Goal: Task Accomplishment & Management: Manage account settings

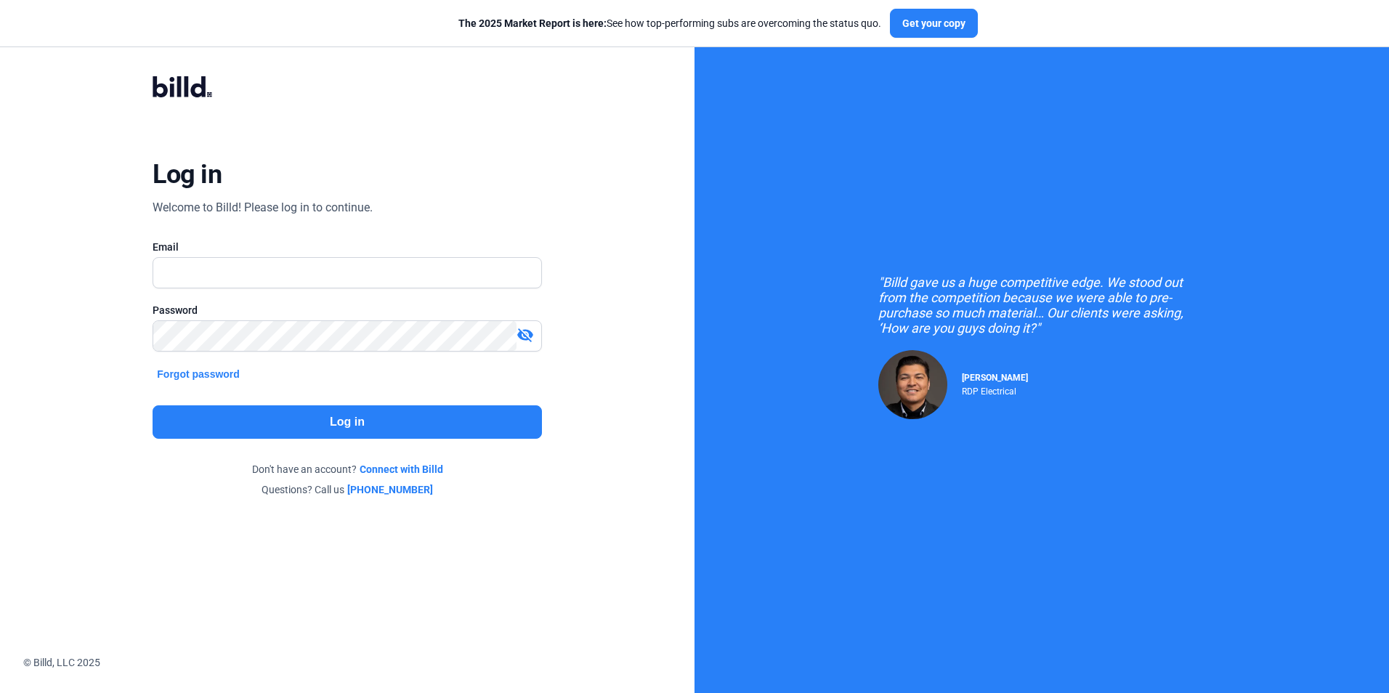
click at [403, 468] on link "Connect with Billd" at bounding box center [402, 469] width 84 height 15
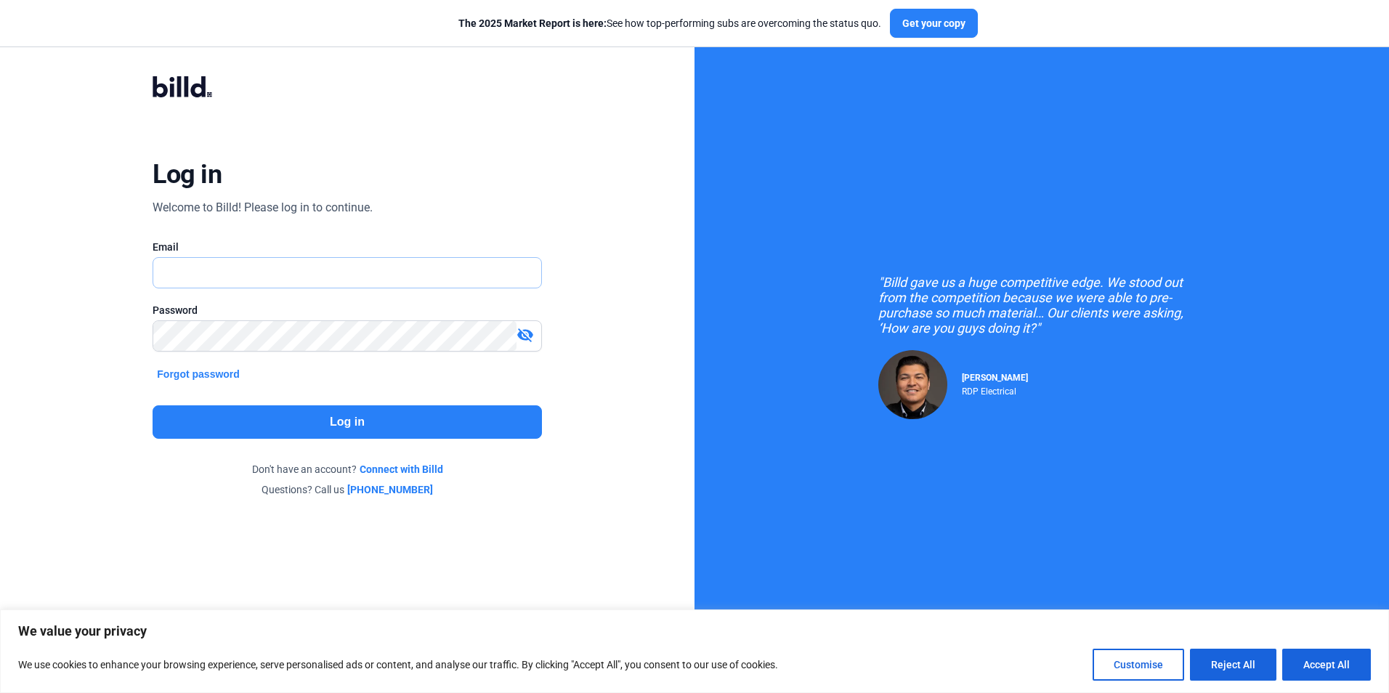
click at [181, 267] on input "text" at bounding box center [346, 273] width 387 height 30
type input "[PERSON_NAME][EMAIL_ADDRESS][DOMAIN_NAME]"
click at [199, 376] on button "Forgot password" at bounding box center [199, 374] width 92 height 16
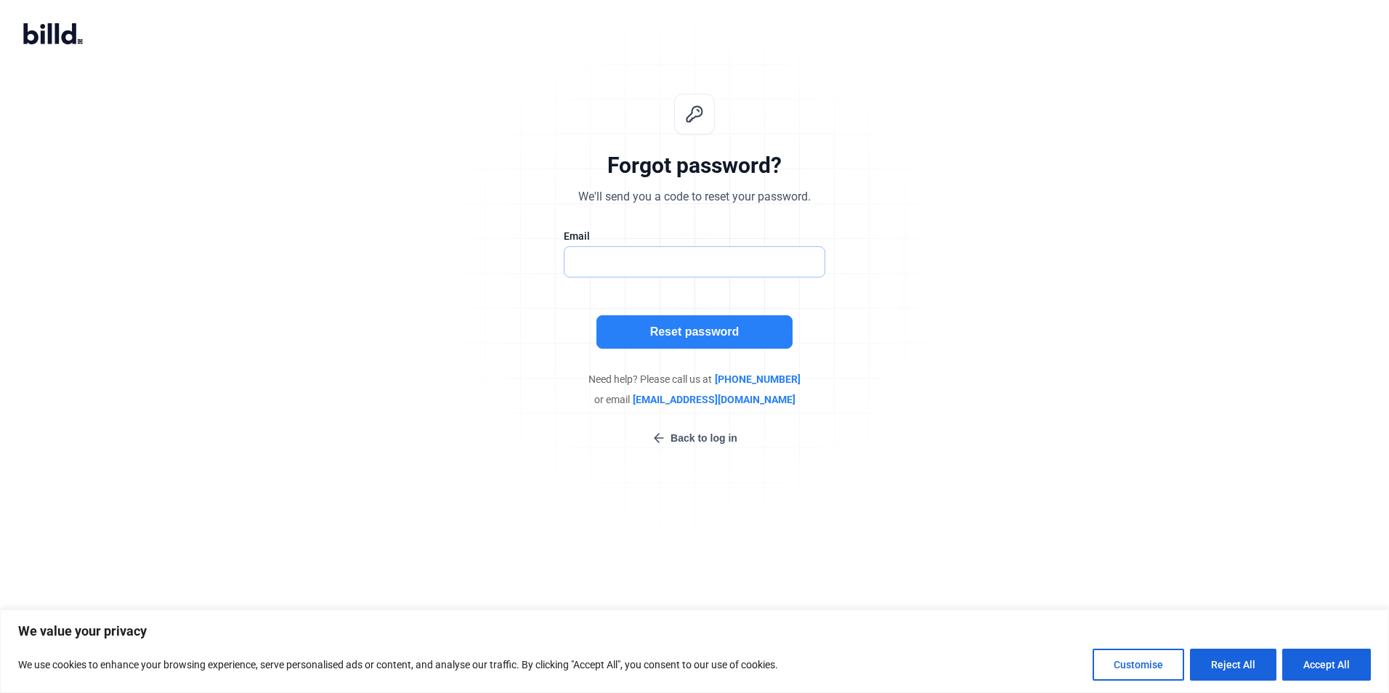
click at [590, 258] on input "text" at bounding box center [695, 262] width 260 height 30
type input "[PERSON_NAME][EMAIL_ADDRESS][DOMAIN_NAME]"
click at [657, 330] on button "Reset password" at bounding box center [695, 331] width 196 height 33
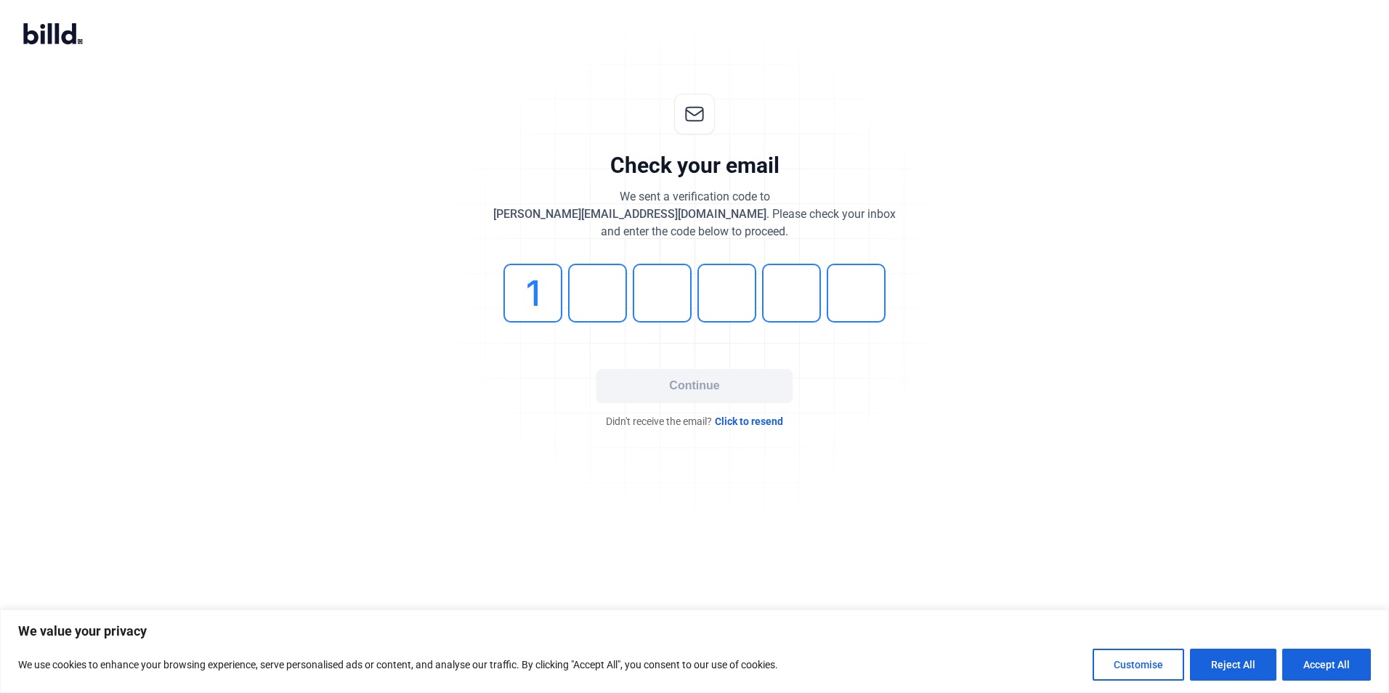
type input "1"
type input "2"
type input "4"
type input "8"
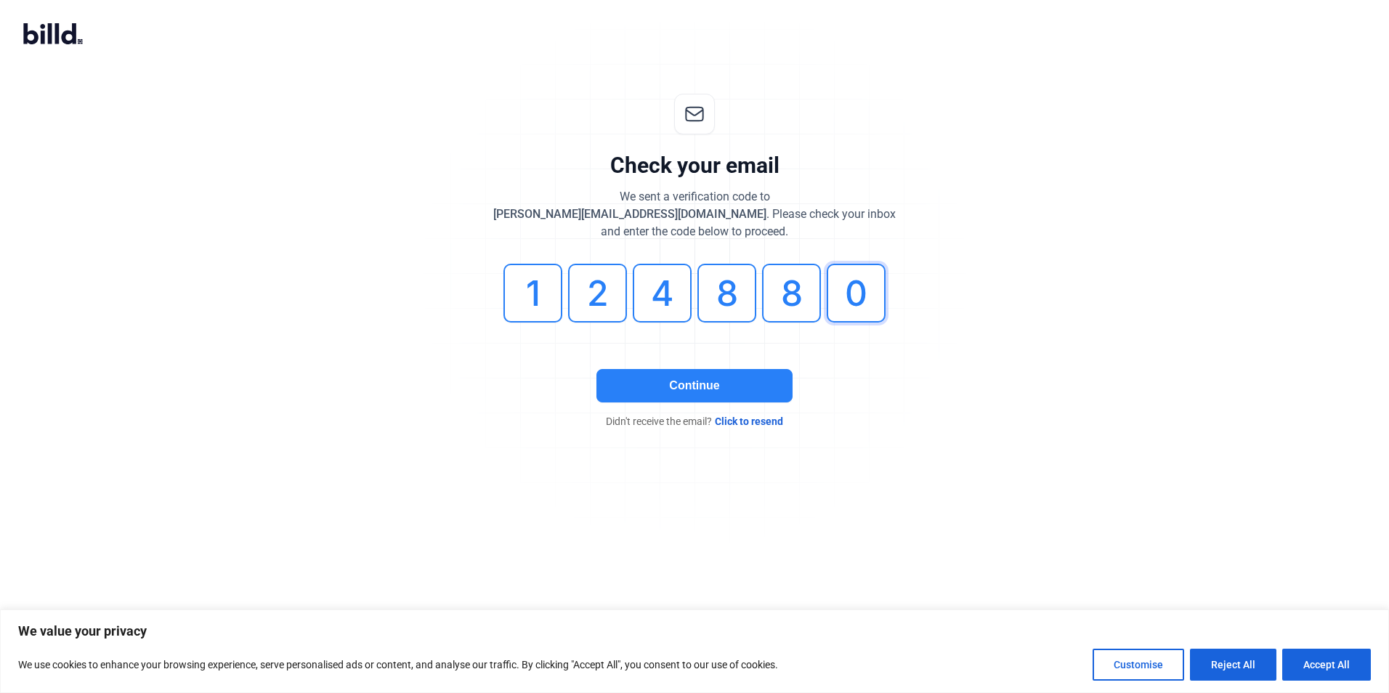
type input "0"
click at [680, 385] on button "Continue" at bounding box center [695, 385] width 196 height 33
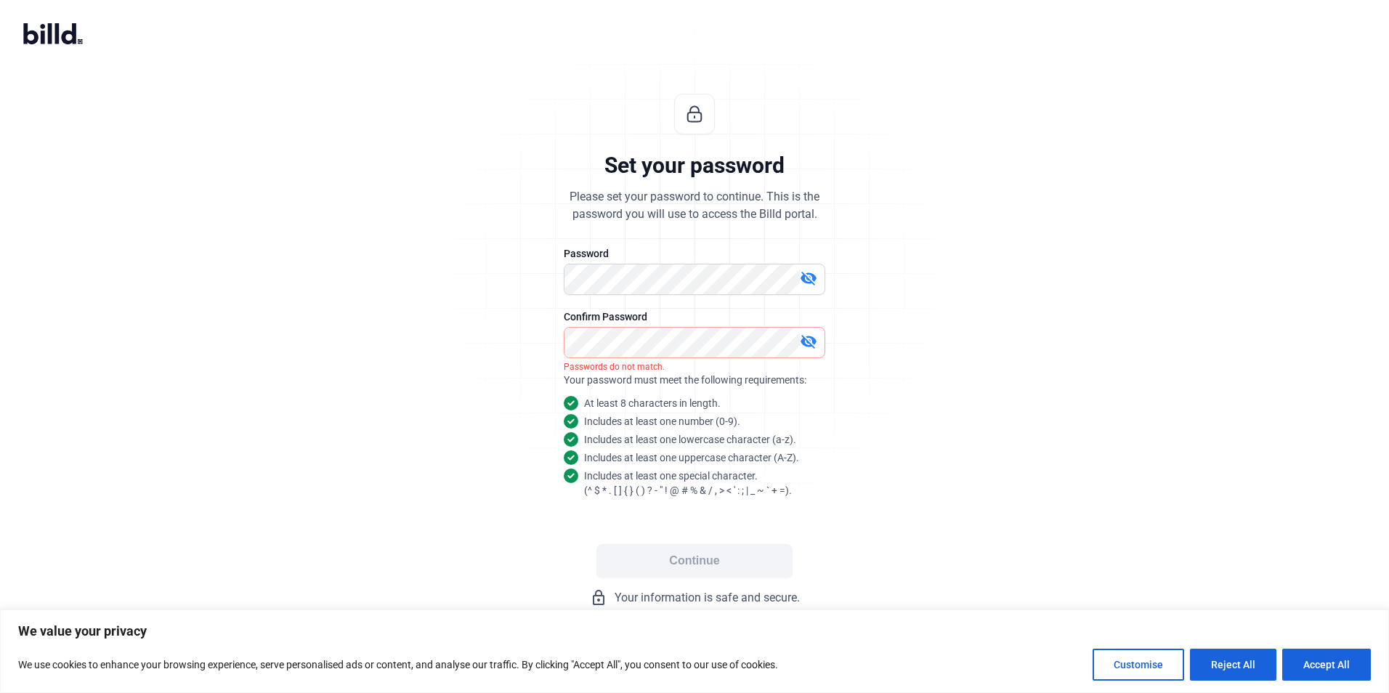
click at [811, 337] on mat-icon "visibility_off" at bounding box center [808, 341] width 17 height 17
click at [808, 275] on mat-icon "visibility_off" at bounding box center [808, 278] width 17 height 17
click at [689, 557] on button "Continue" at bounding box center [695, 560] width 196 height 33
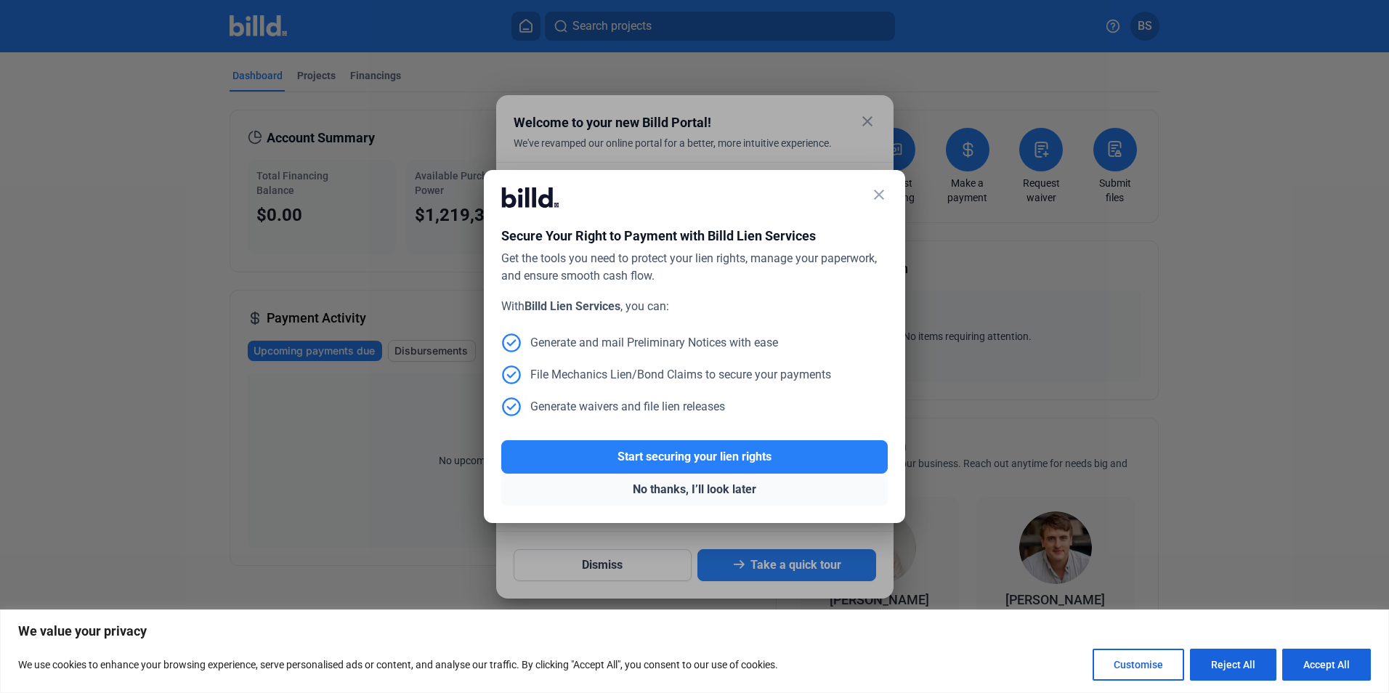
click at [666, 483] on button "No thanks, I’ll look later" at bounding box center [694, 490] width 387 height 32
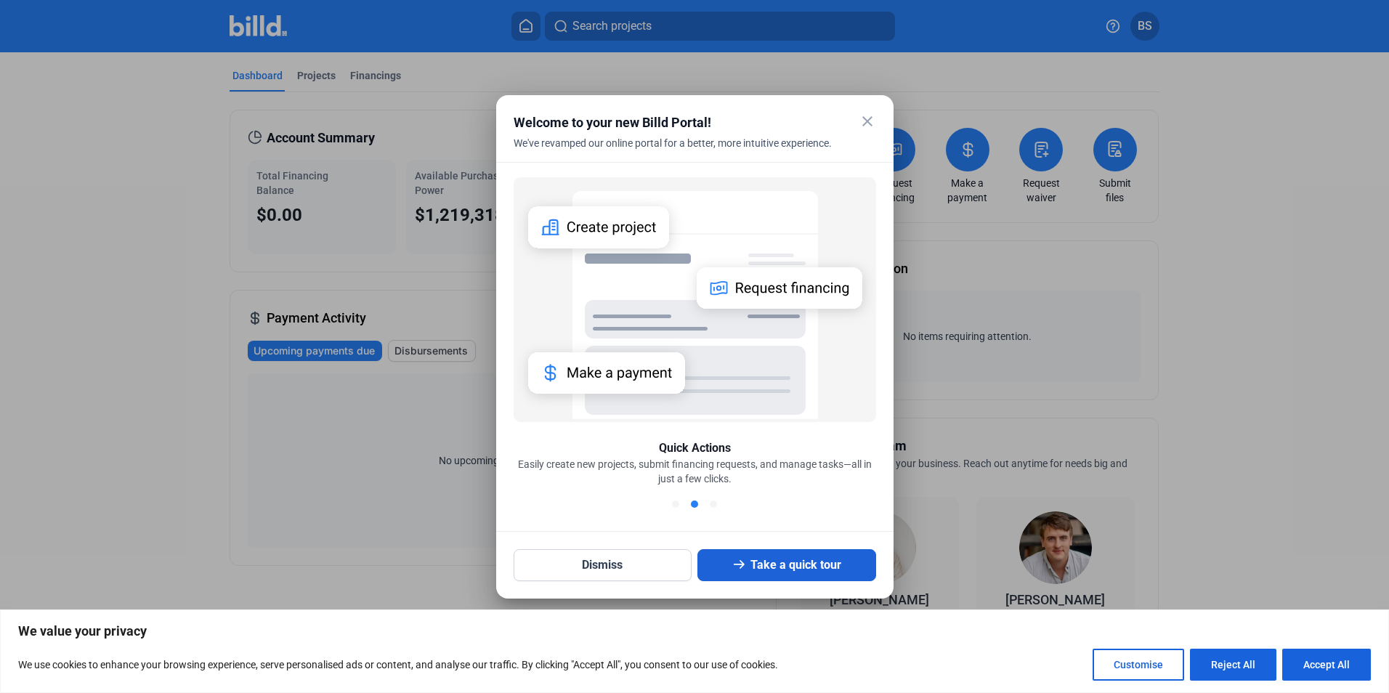
click at [750, 566] on button "Take a quick tour" at bounding box center [787, 565] width 179 height 32
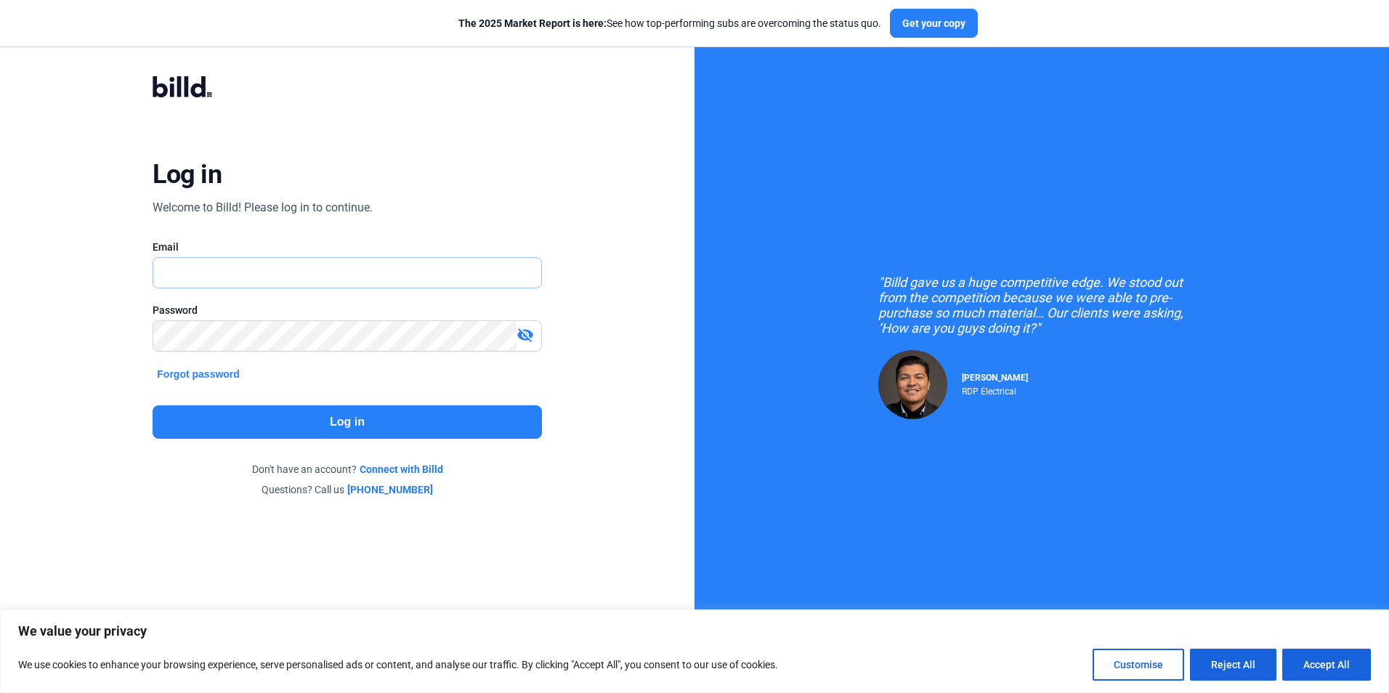
click at [179, 277] on input "text" at bounding box center [338, 273] width 371 height 30
type input "[PERSON_NAME][EMAIL_ADDRESS][DOMAIN_NAME]"
click at [359, 408] on button "Log in" at bounding box center [347, 421] width 389 height 33
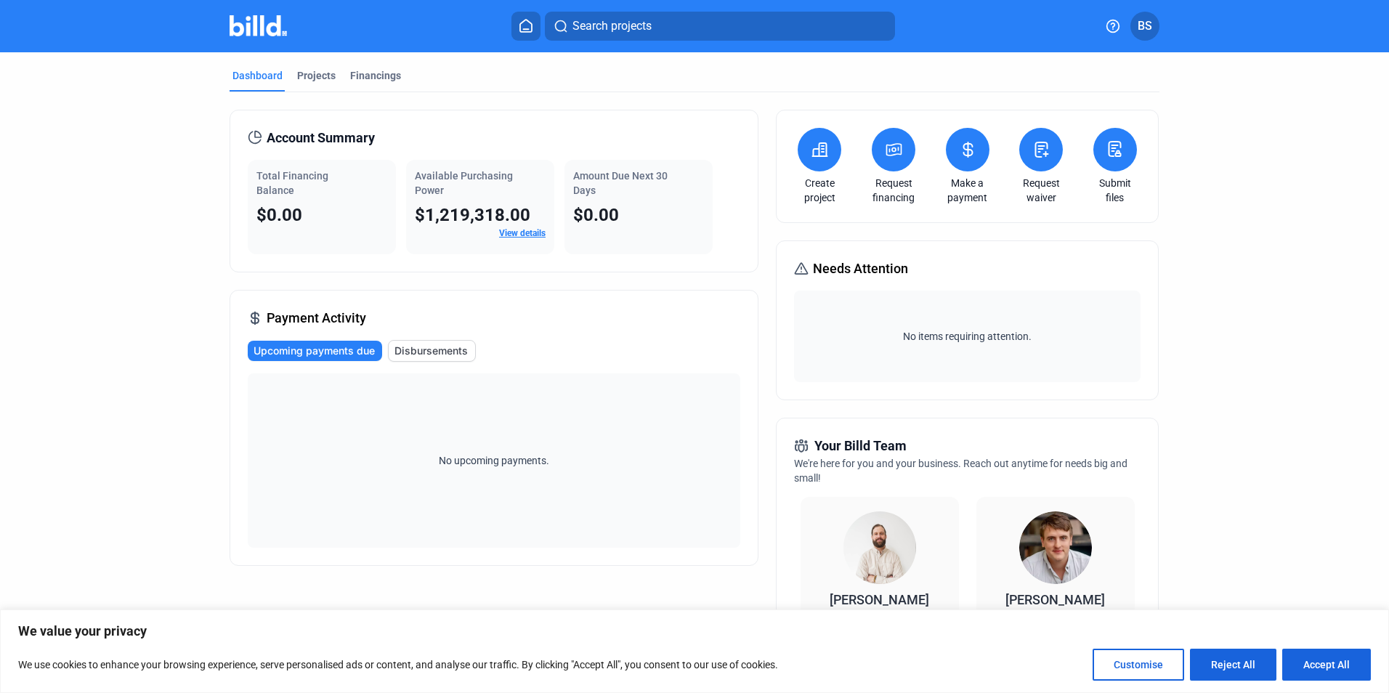
click at [1111, 156] on icon at bounding box center [1116, 149] width 12 height 15
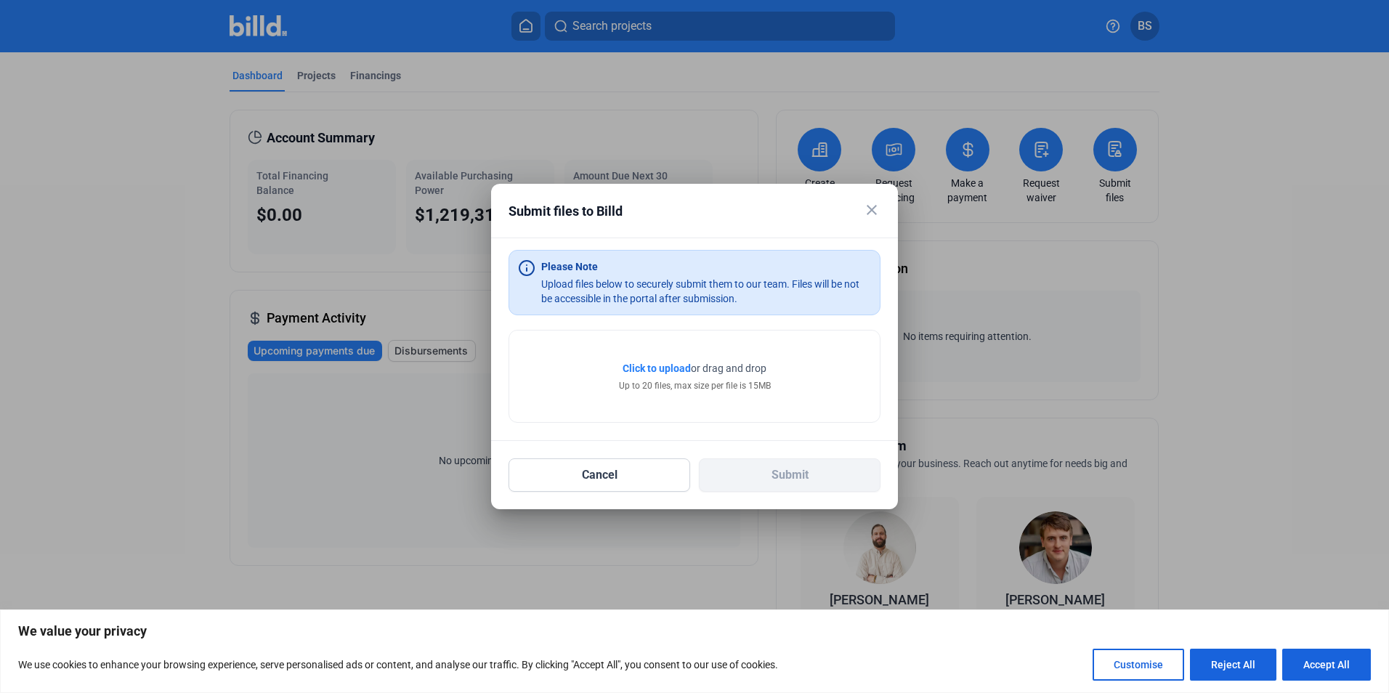
click at [664, 366] on span "Click to upload" at bounding box center [657, 369] width 68 height 12
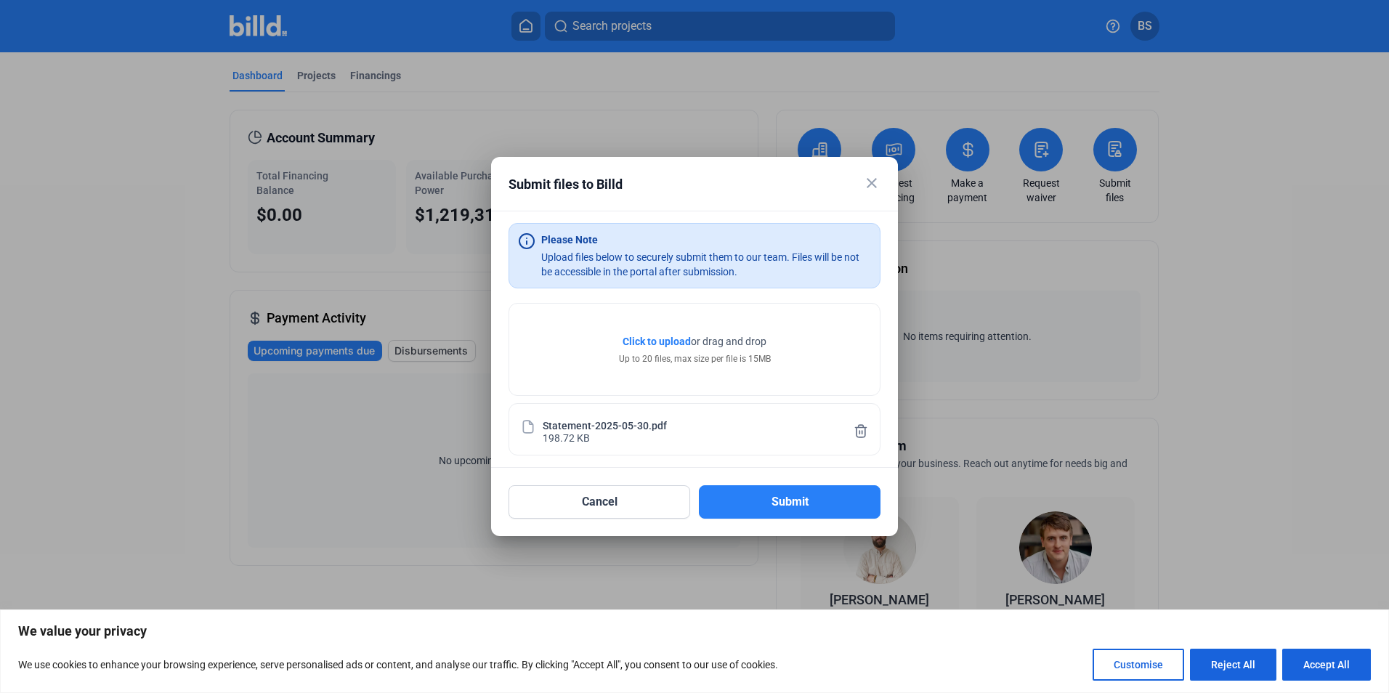
click at [650, 337] on span "Click to upload" at bounding box center [657, 342] width 68 height 12
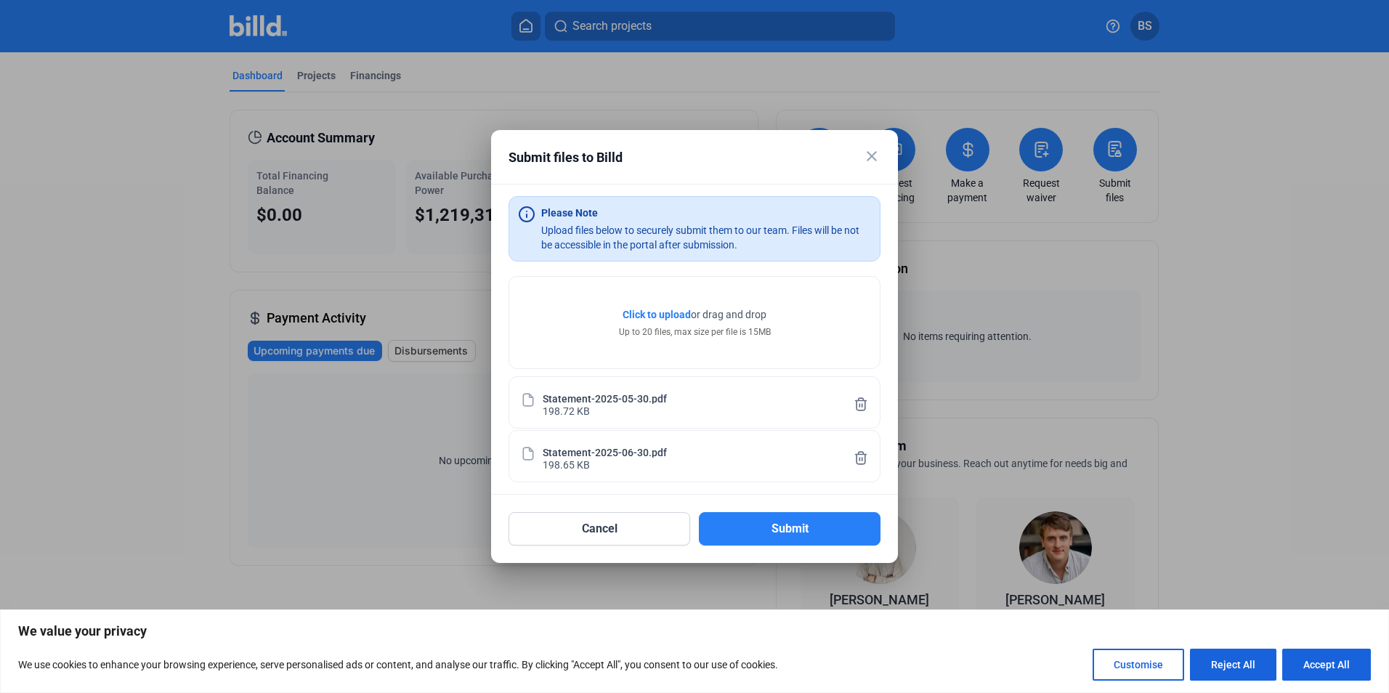
click at [652, 310] on span "Click to upload" at bounding box center [657, 315] width 68 height 12
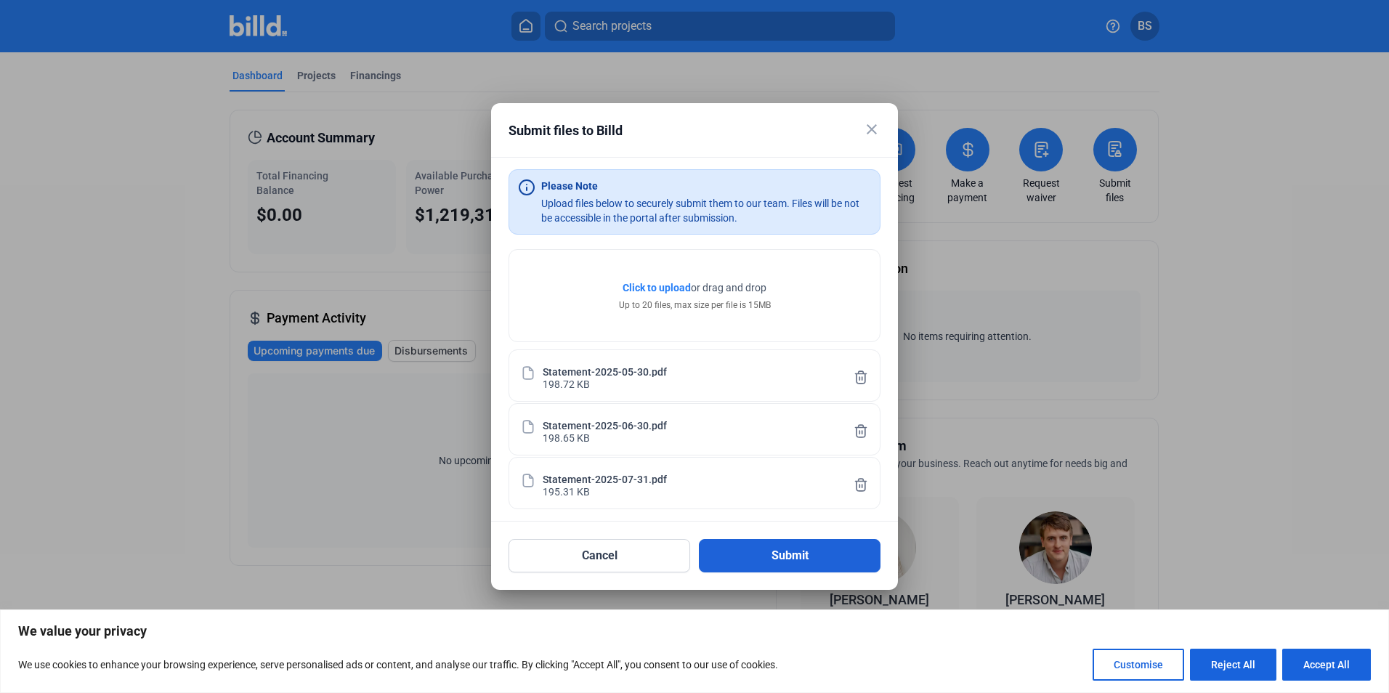
click at [779, 549] on button "Submit" at bounding box center [790, 555] width 182 height 33
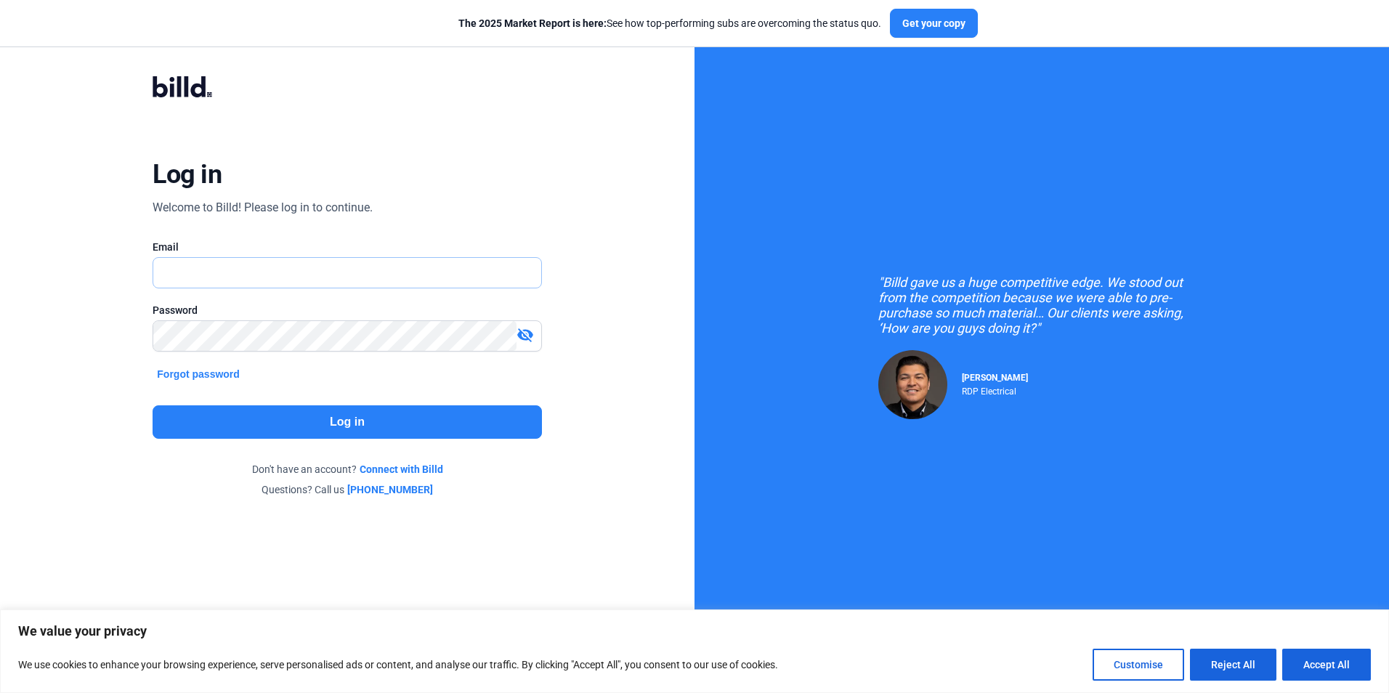
click at [171, 280] on input "text" at bounding box center [346, 273] width 387 height 30
type input "[PERSON_NAME][EMAIL_ADDRESS][DOMAIN_NAME]"
click at [331, 411] on button "Log in" at bounding box center [347, 421] width 389 height 33
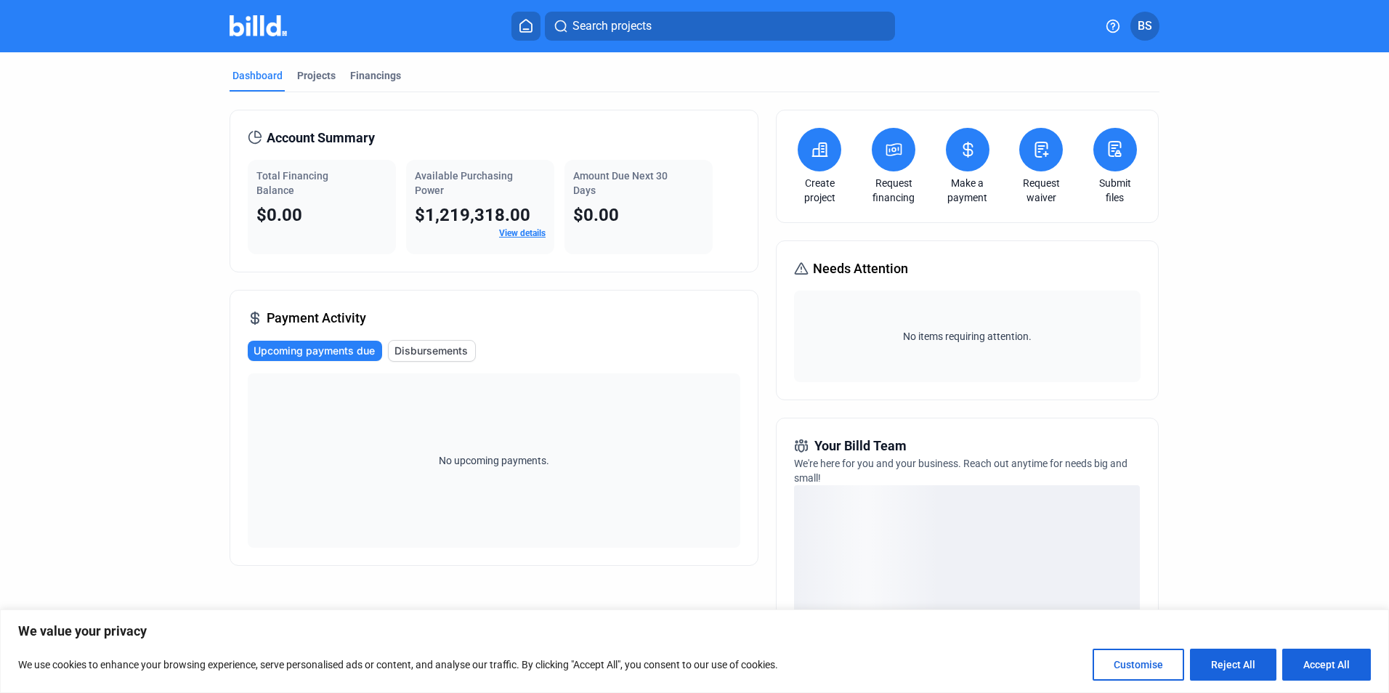
click at [1111, 149] on icon at bounding box center [1115, 148] width 18 height 17
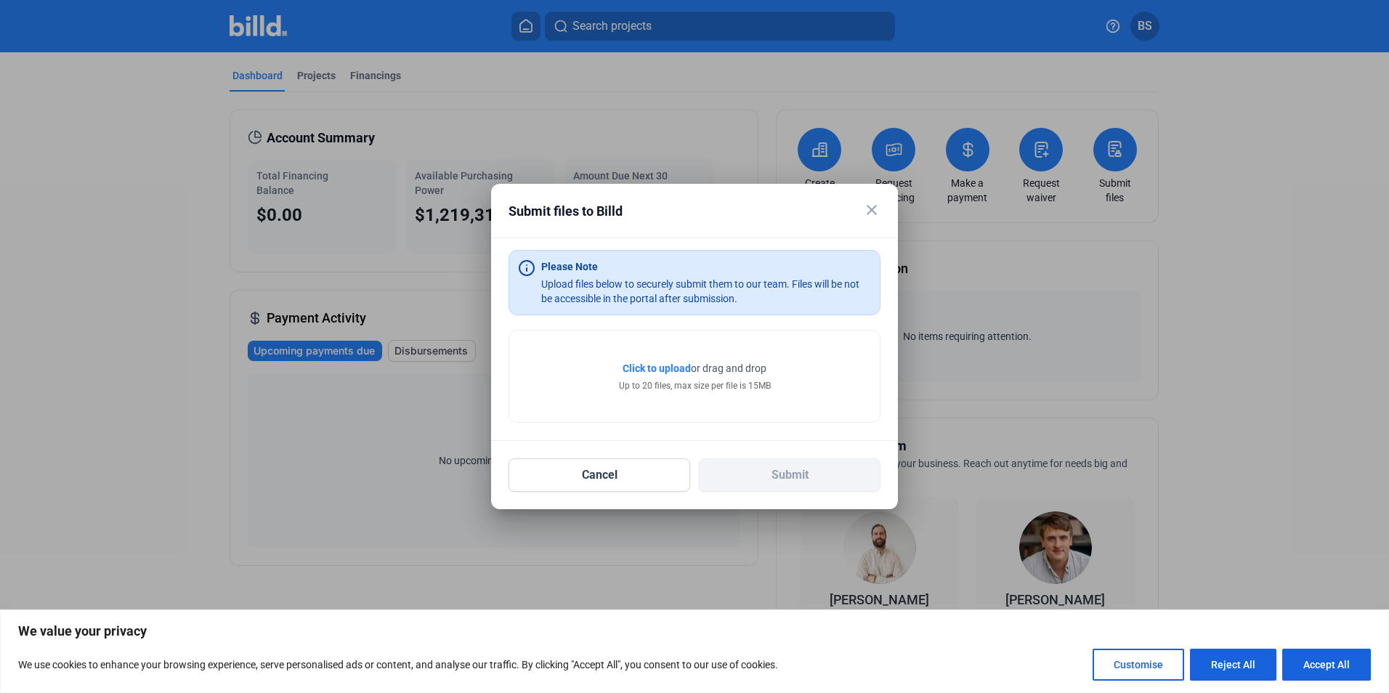
click at [648, 367] on span "Click to upload" at bounding box center [657, 369] width 68 height 12
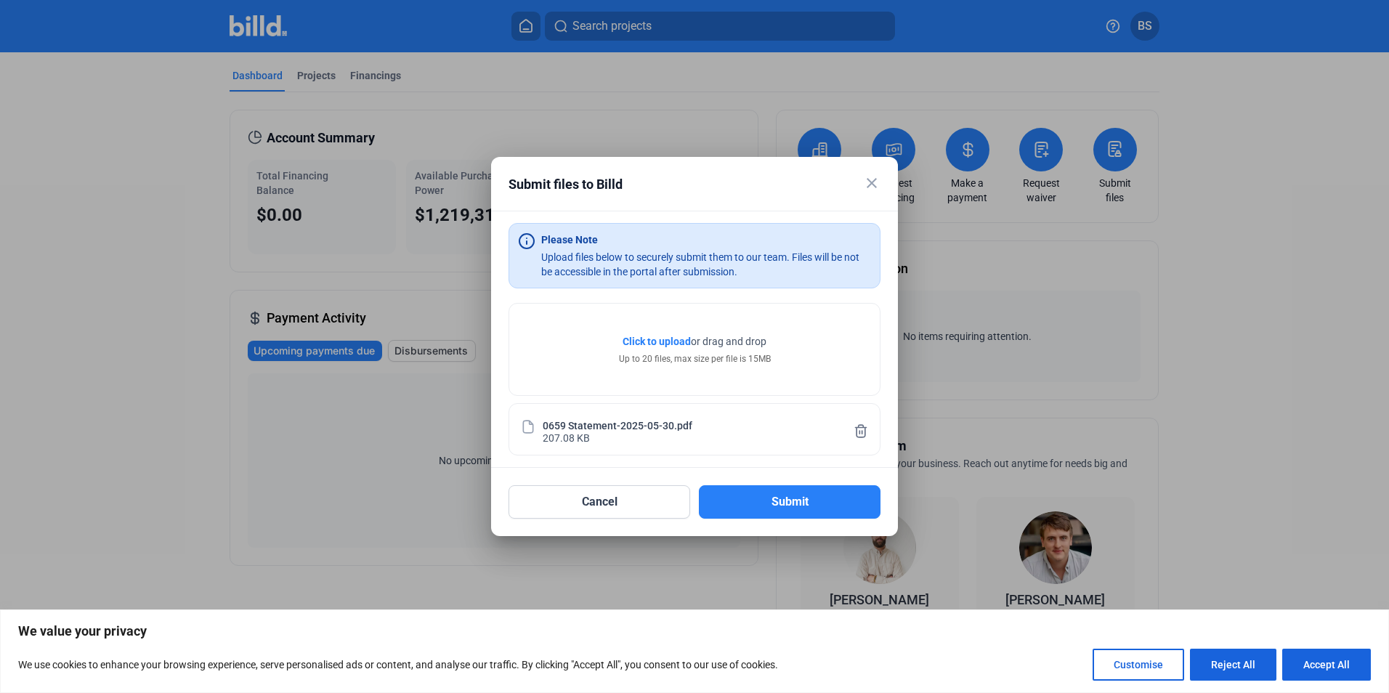
click at [648, 336] on span "Click to upload" at bounding box center [657, 342] width 68 height 12
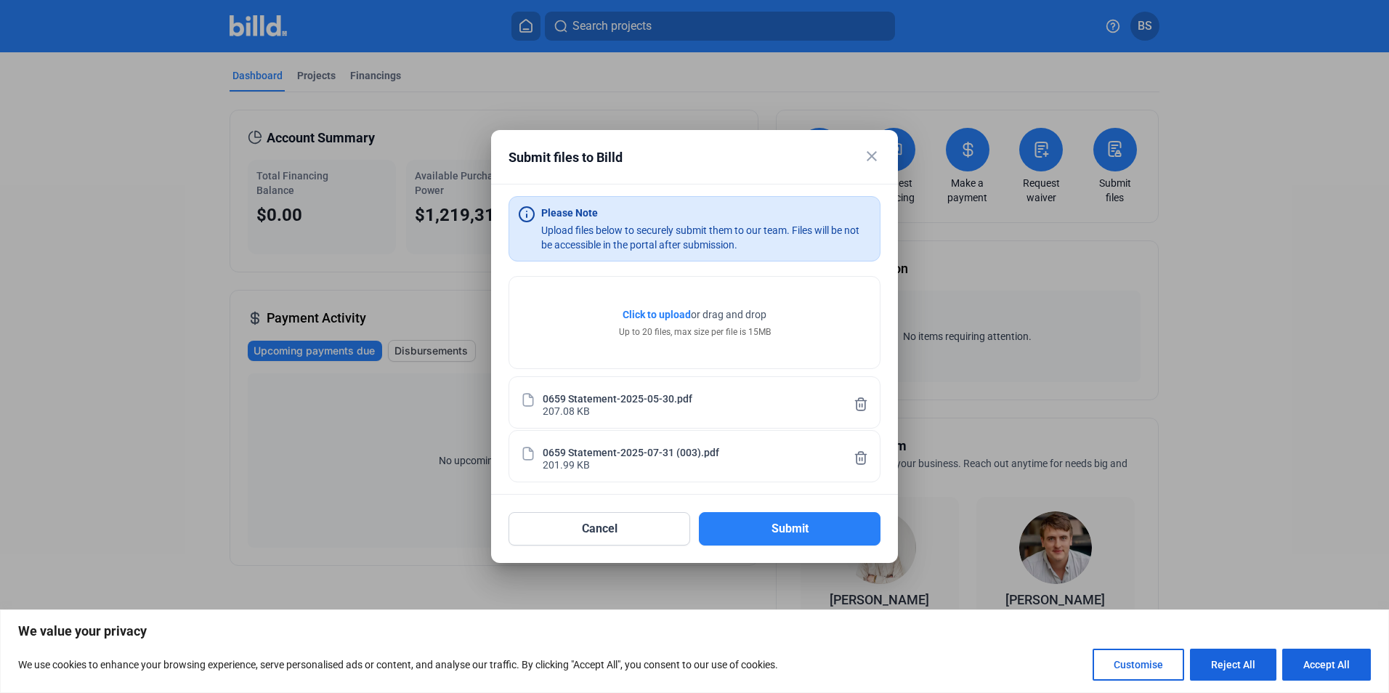
click at [645, 312] on span "Click to upload" at bounding box center [657, 315] width 68 height 12
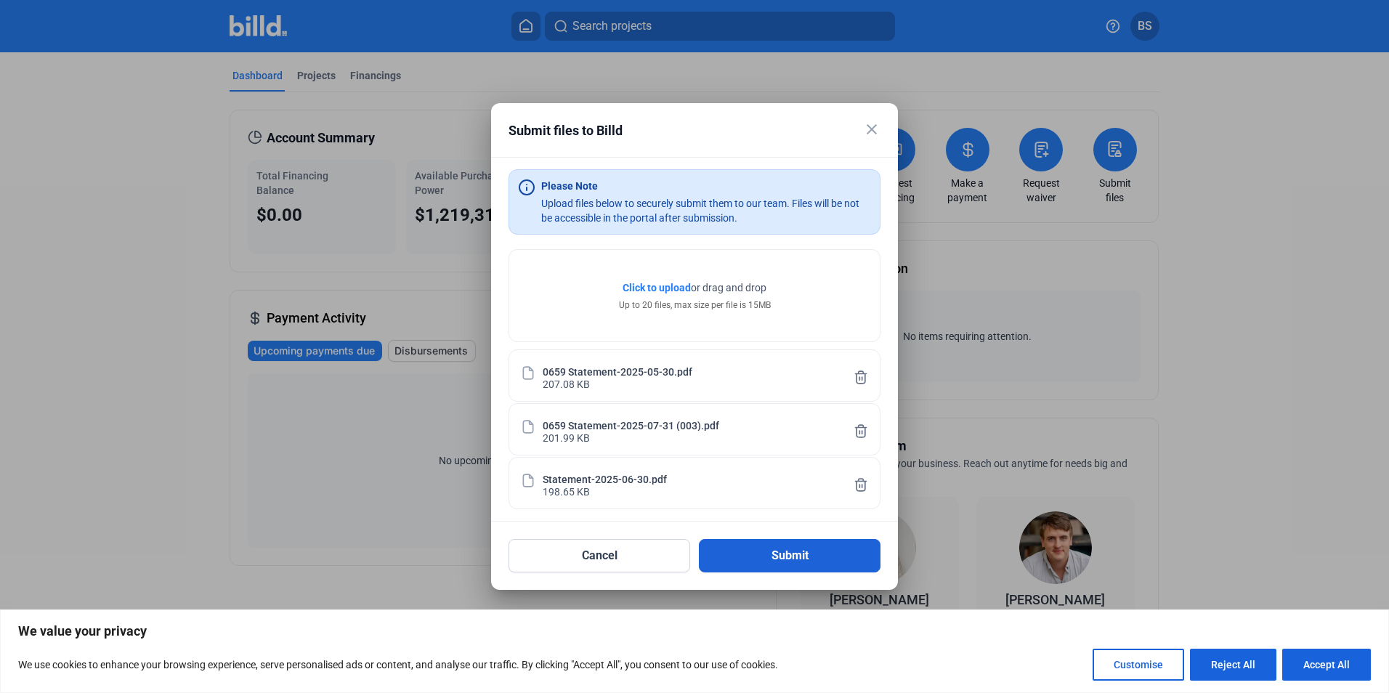
click at [793, 557] on button "Submit" at bounding box center [790, 555] width 182 height 33
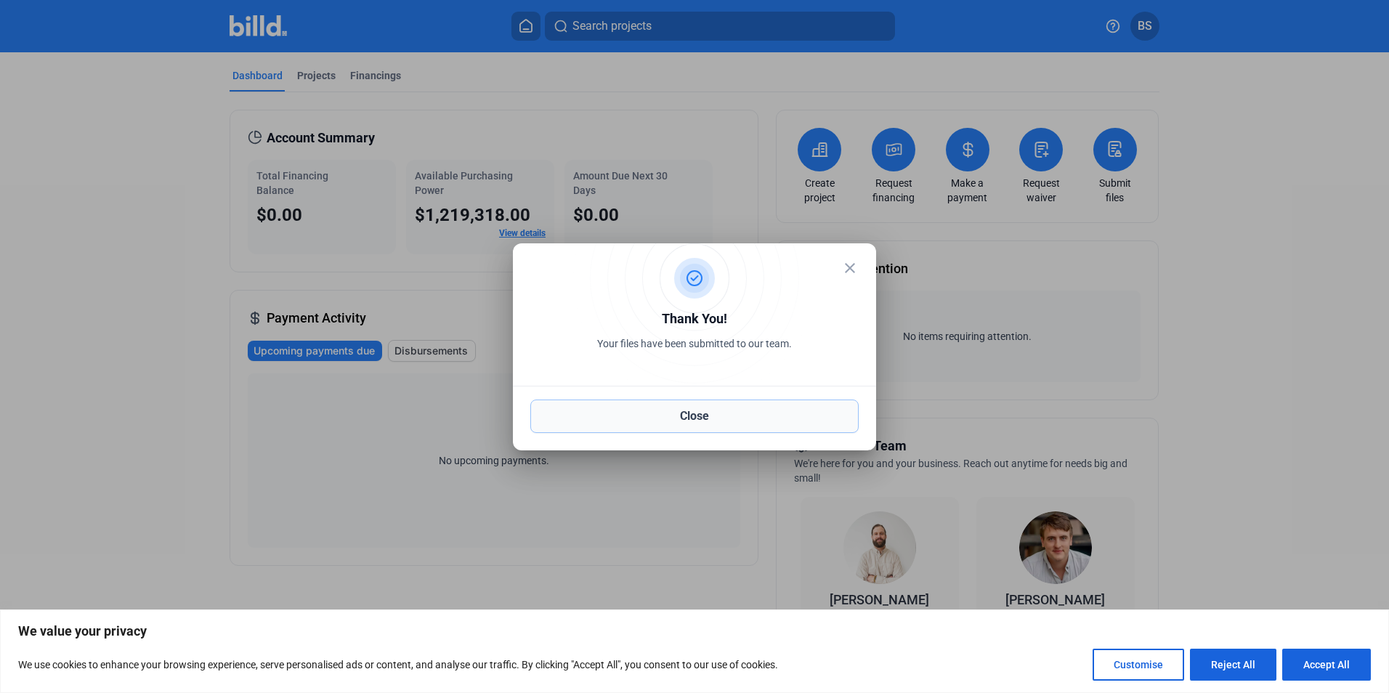
click at [695, 416] on button "Close" at bounding box center [694, 416] width 328 height 33
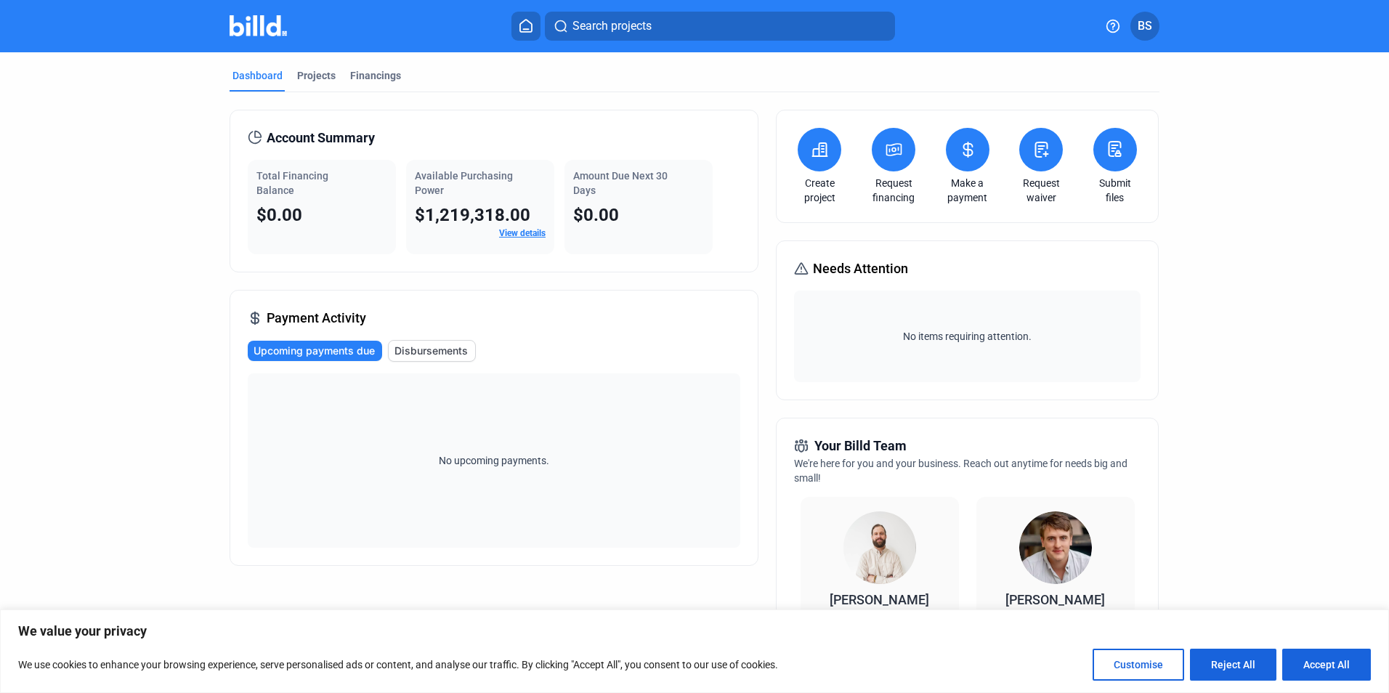
click at [1116, 156] on icon at bounding box center [1118, 153] width 5 height 6
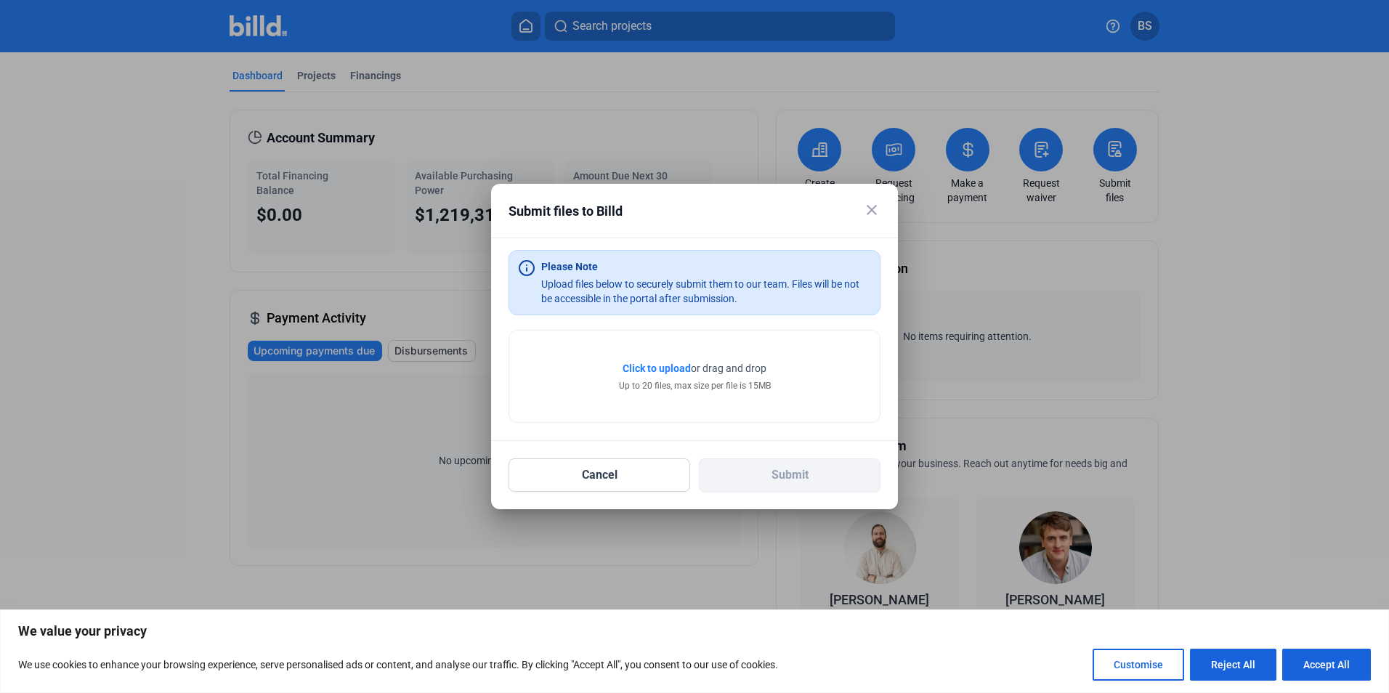
click at [630, 366] on span "Click to upload" at bounding box center [657, 369] width 68 height 12
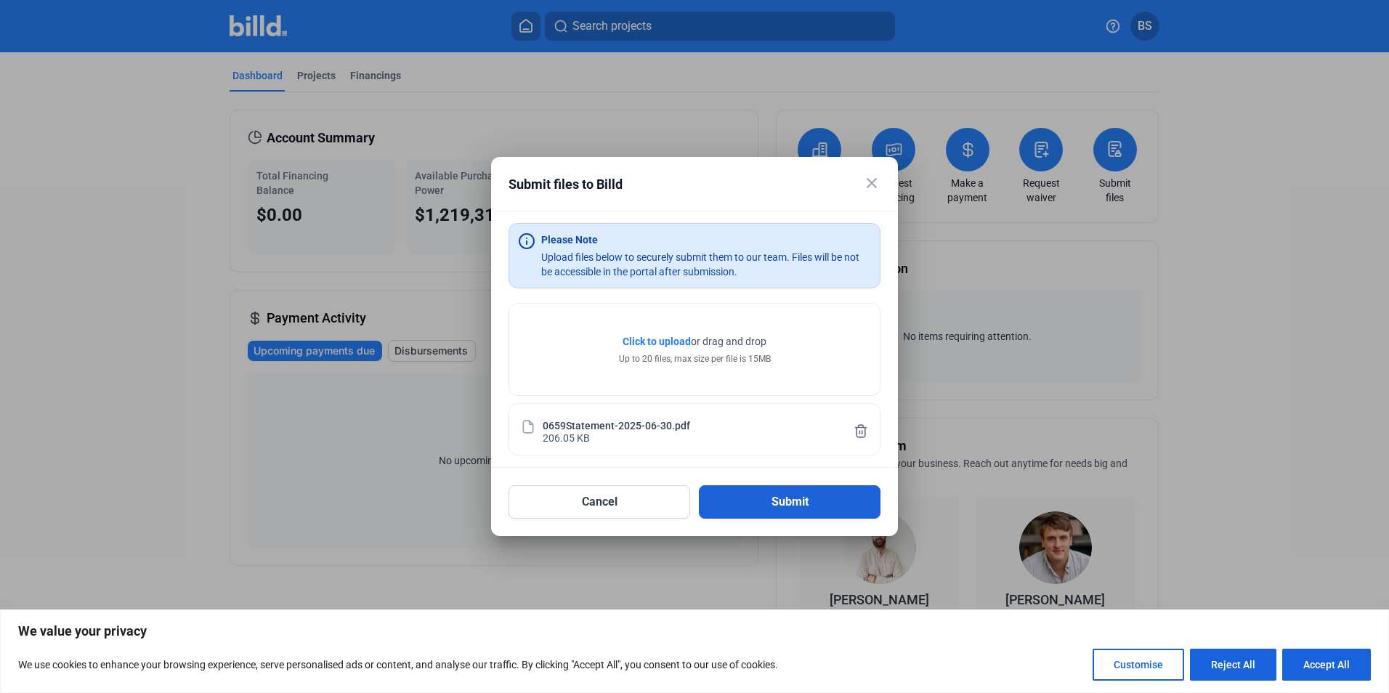
click at [783, 496] on button "Submit" at bounding box center [790, 501] width 182 height 33
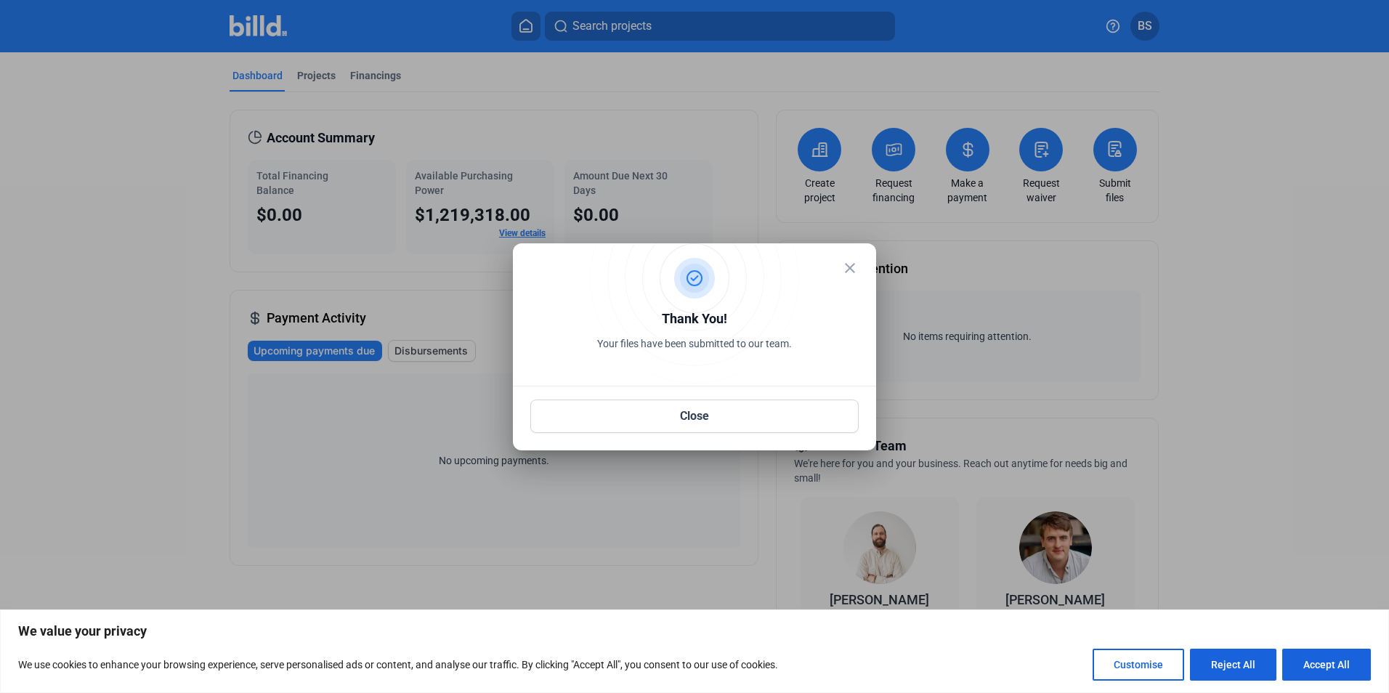
click at [848, 271] on mat-icon "close" at bounding box center [849, 267] width 17 height 17
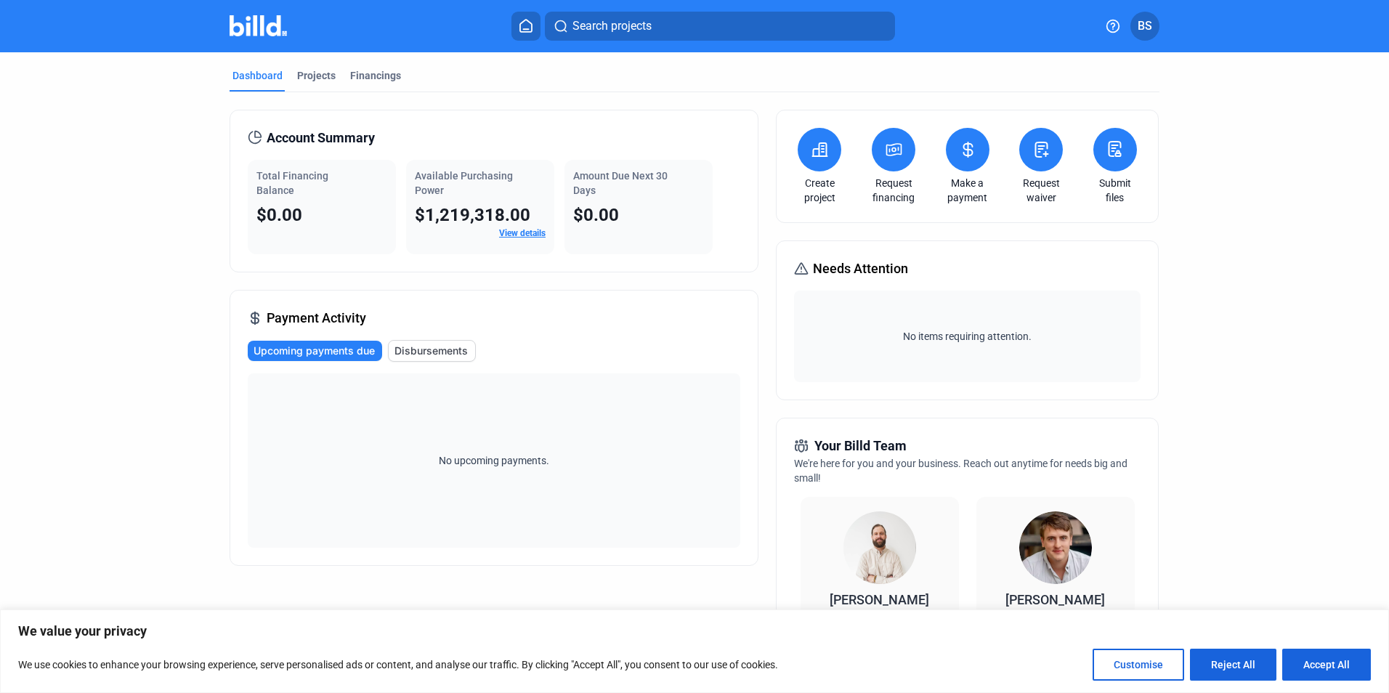
click at [1150, 25] on span "BS" at bounding box center [1145, 25] width 15 height 17
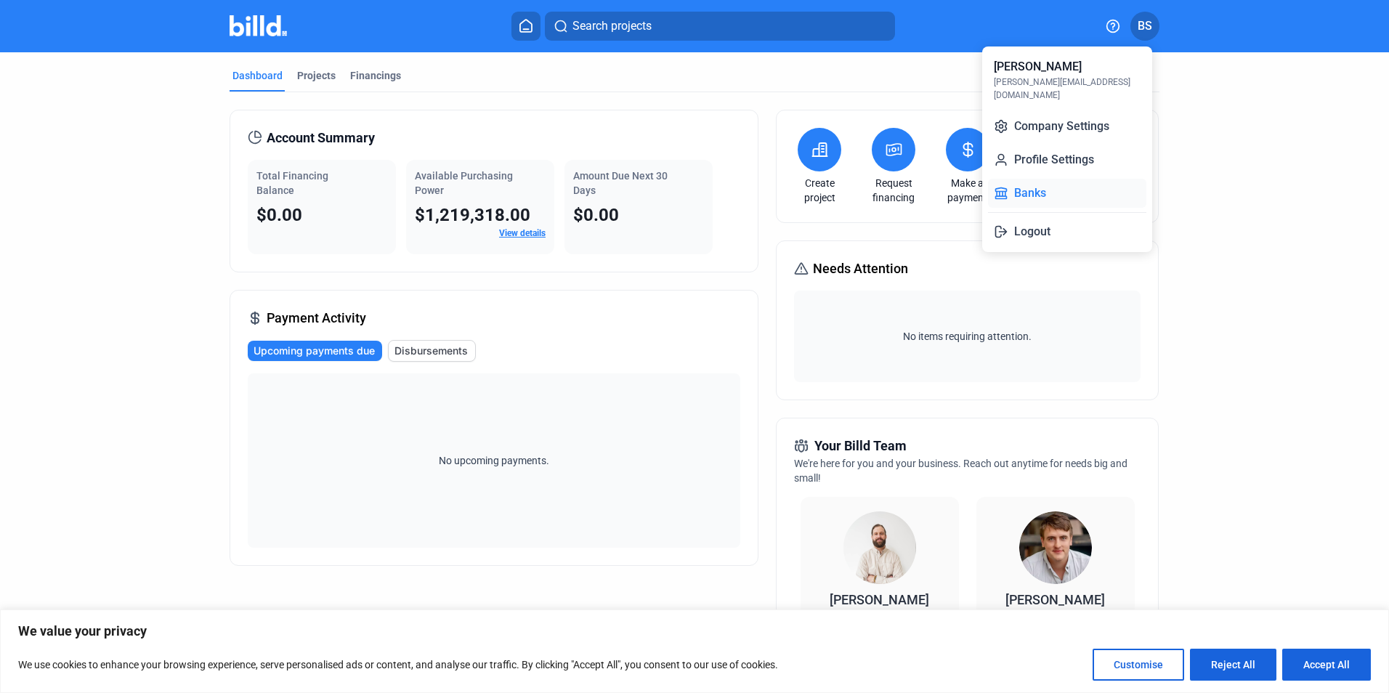
click at [1038, 184] on button "Banks" at bounding box center [1067, 193] width 158 height 29
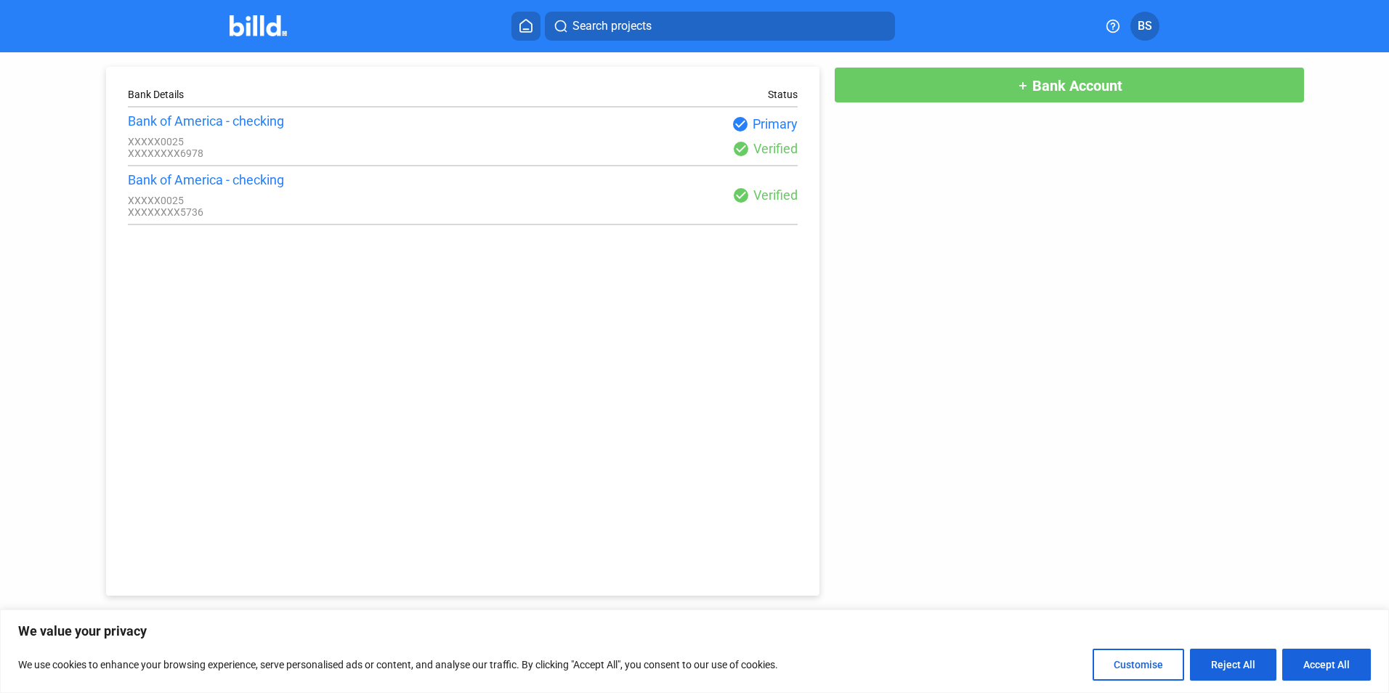
click at [1051, 81] on span "Bank Account" at bounding box center [1078, 85] width 90 height 17
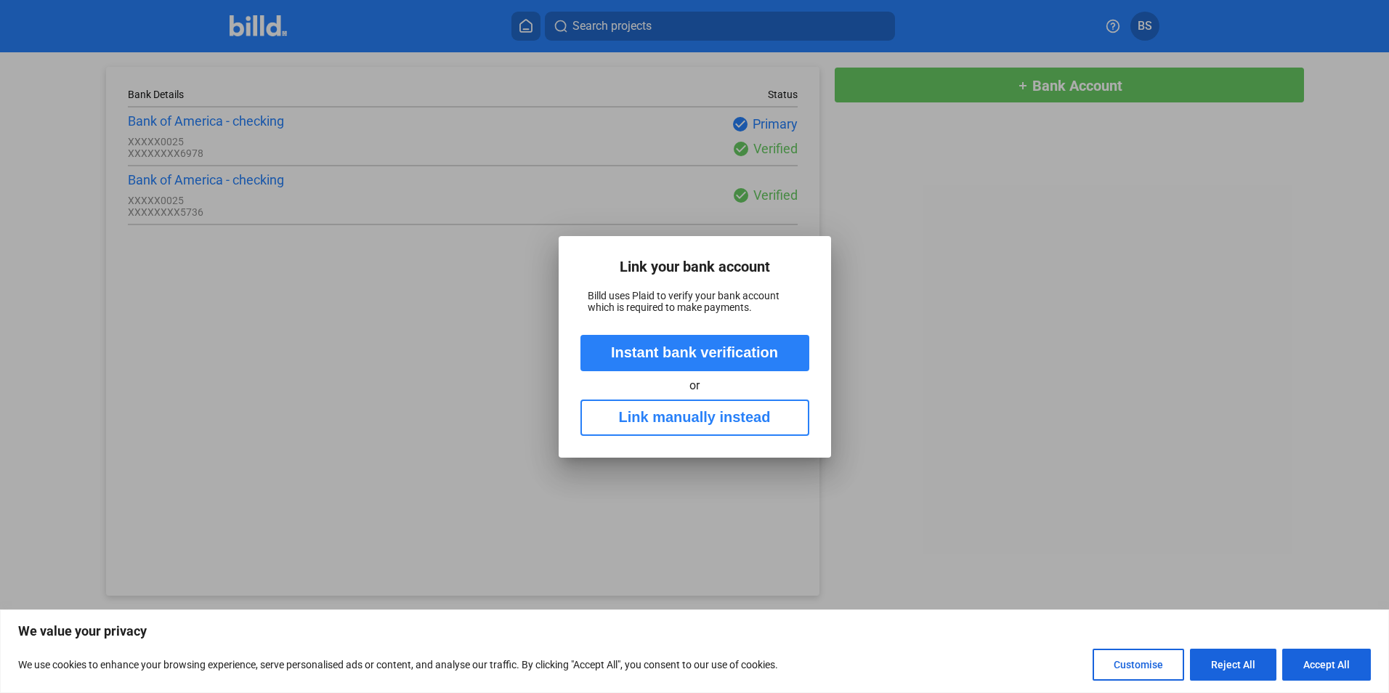
click at [706, 413] on button "Link manually instead" at bounding box center [695, 418] width 229 height 36
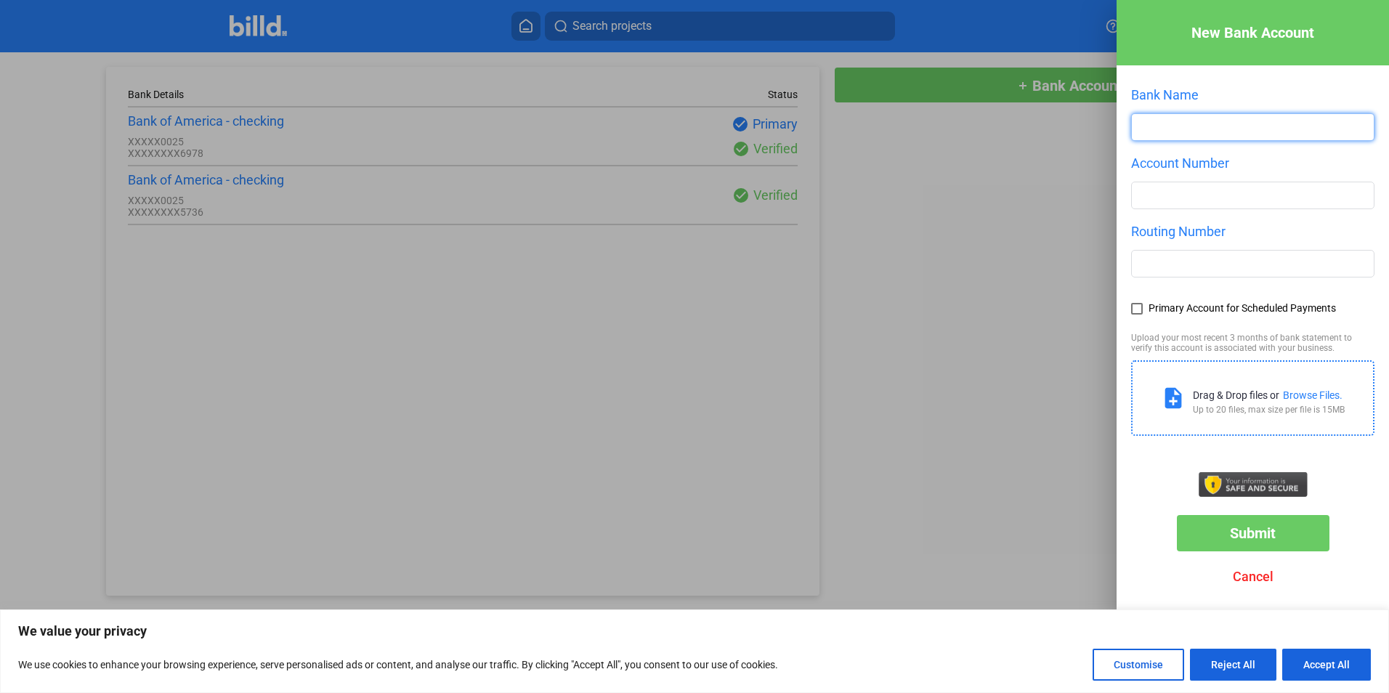
click at [1180, 129] on input "text" at bounding box center [1253, 127] width 242 height 26
type input "PNC"
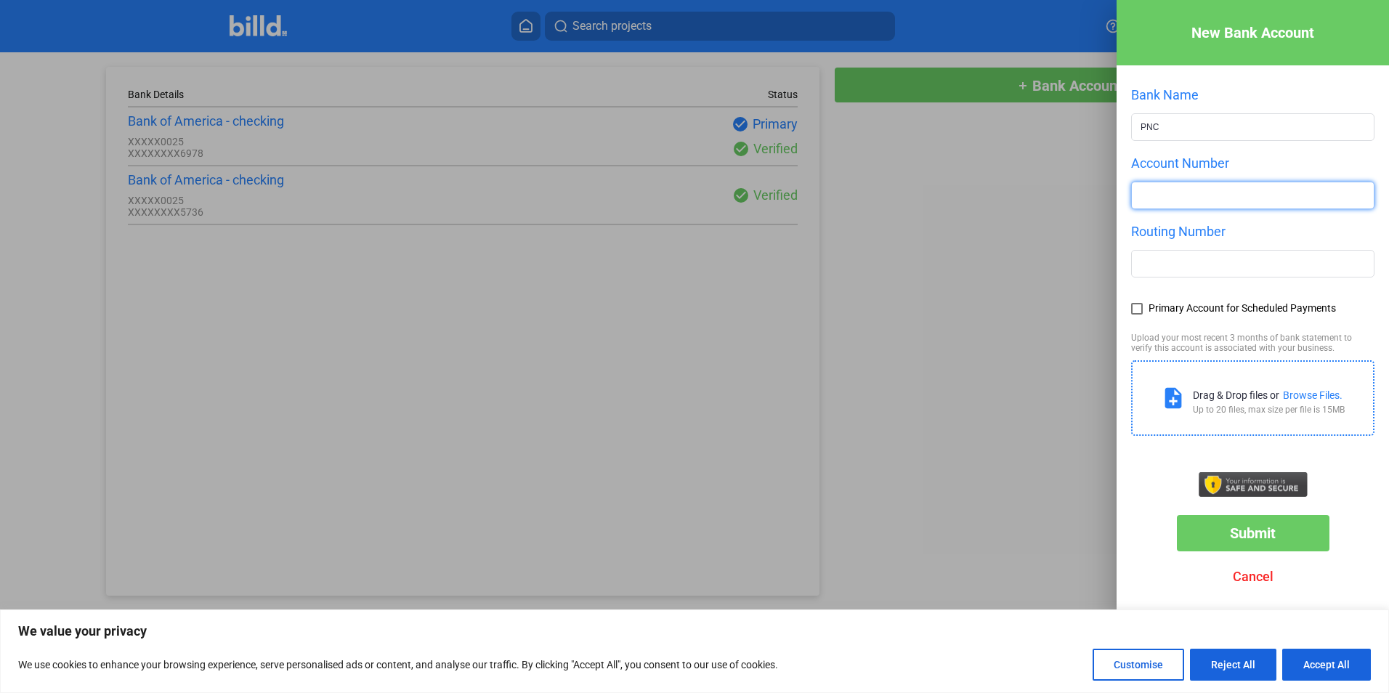
click at [1153, 193] on input "number" at bounding box center [1253, 195] width 242 height 26
type input "4715560659"
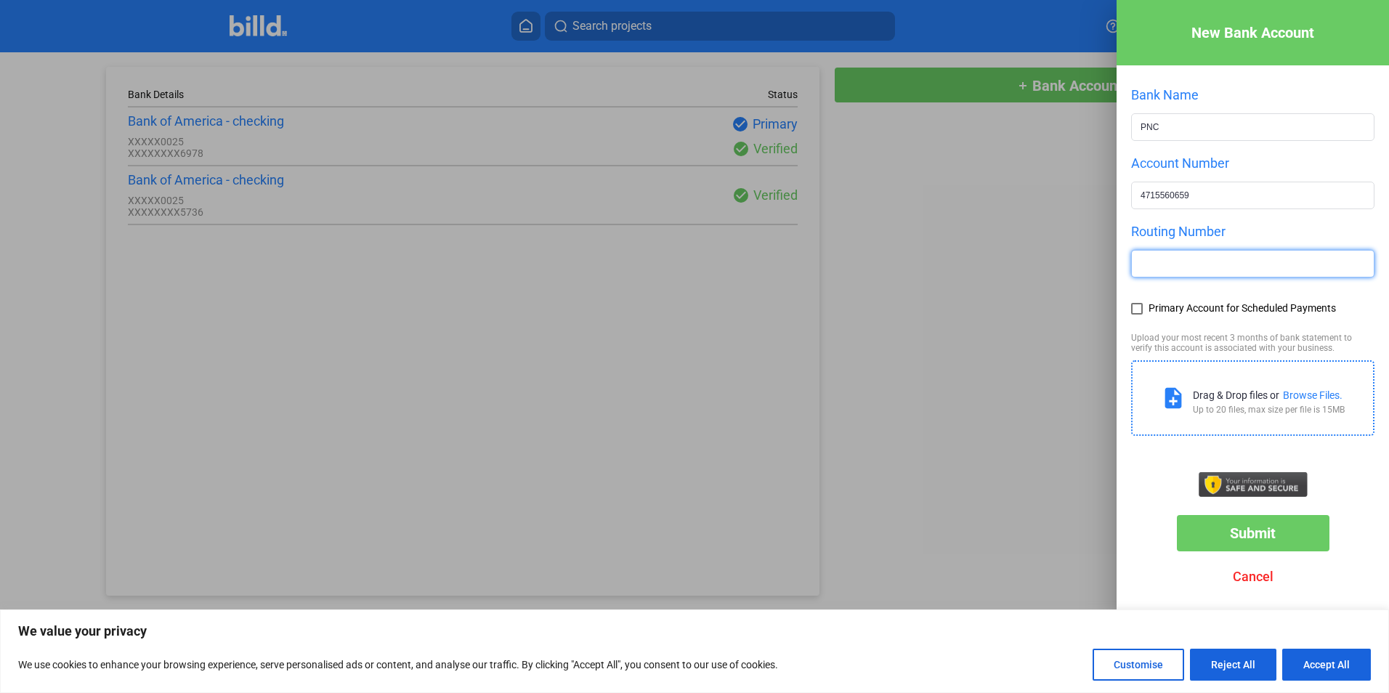
click at [1155, 272] on input "text" at bounding box center [1253, 264] width 242 height 26
type input "071921891"
click at [1136, 308] on span at bounding box center [1137, 309] width 12 height 12
click at [0, 0] on input "Primary Account for Scheduled Payments" at bounding box center [0, 0] width 0 height 0
click at [1257, 539] on span "Submit" at bounding box center [1253, 533] width 46 height 17
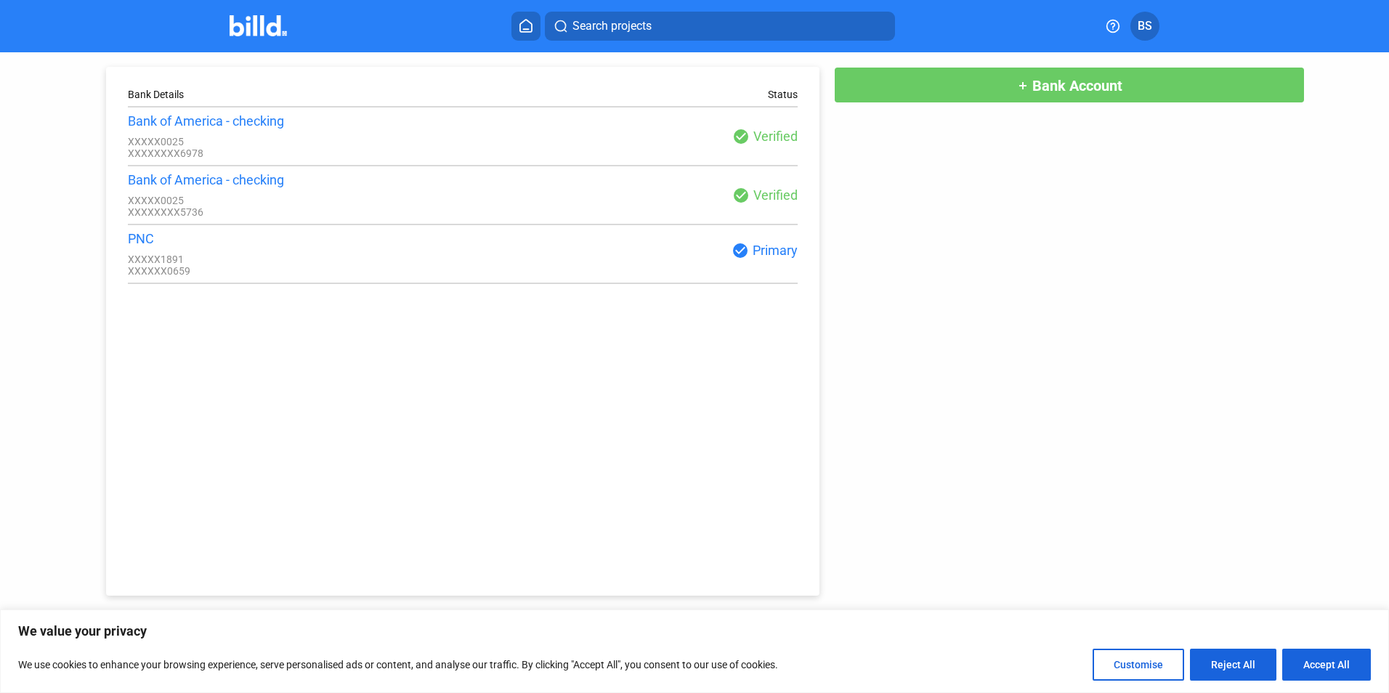
click at [1136, 26] on button "BS" at bounding box center [1145, 26] width 29 height 29
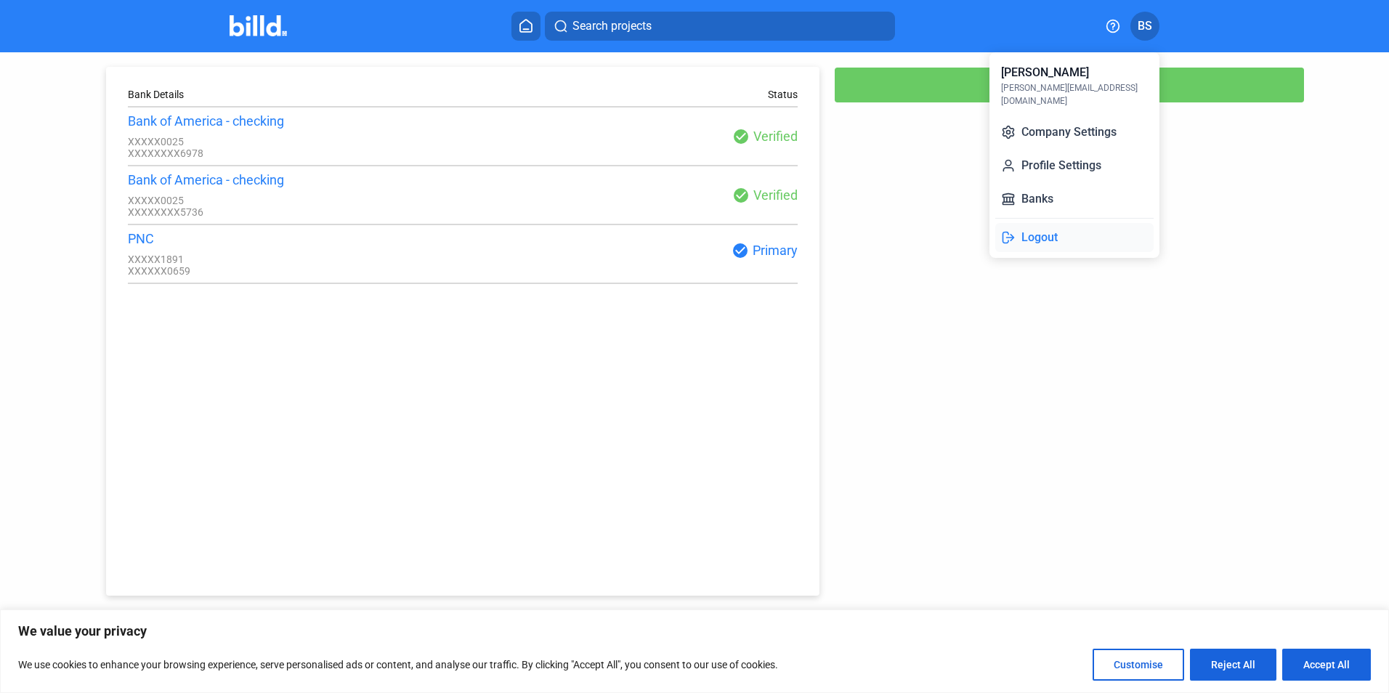
click at [1039, 223] on button "Logout" at bounding box center [1075, 237] width 158 height 29
